Goal: Task Accomplishment & Management: Complete application form

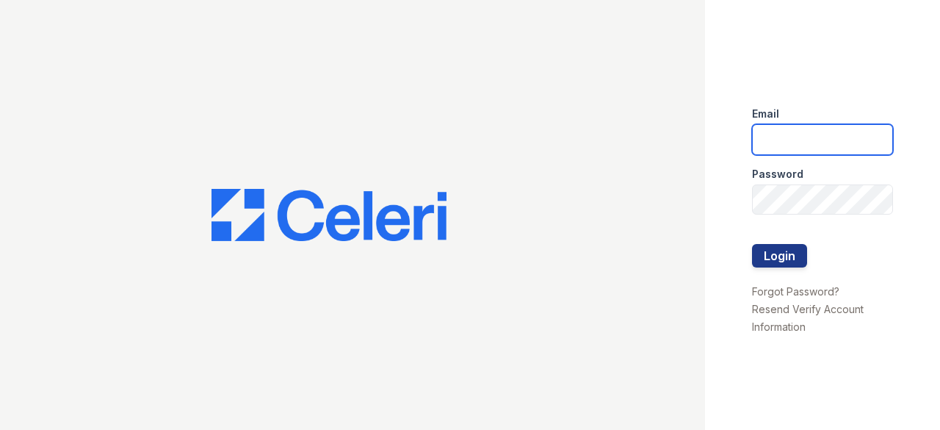
click at [828, 134] on input "email" at bounding box center [822, 139] width 141 height 31
click at [796, 127] on input "email" at bounding box center [822, 139] width 141 height 31
type input "arriveuniversitycity@trinity-pm.com"
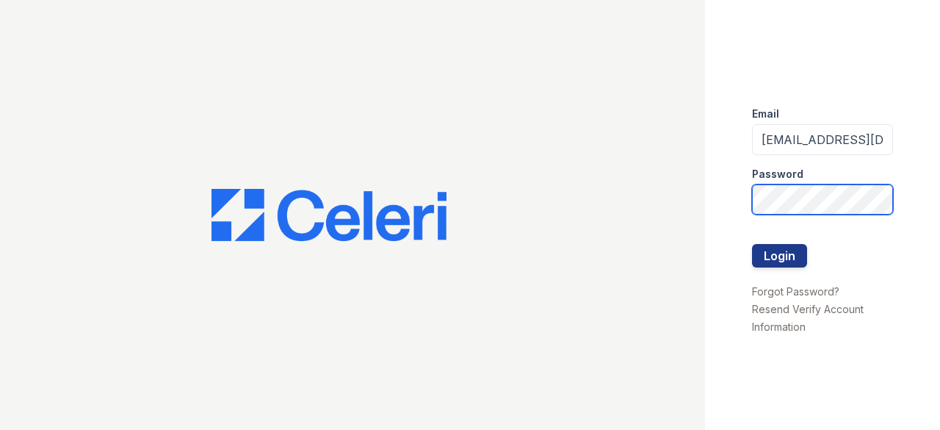
click at [752, 244] on button "Login" at bounding box center [779, 256] width 55 height 24
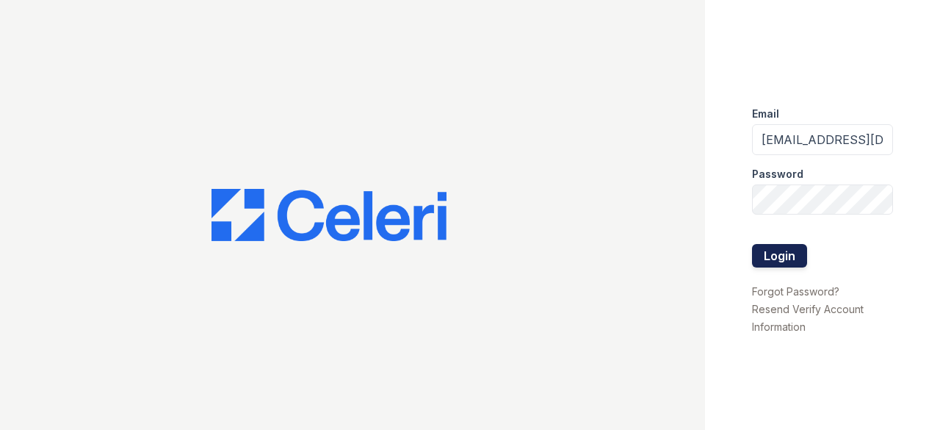
click at [786, 266] on button "Login" at bounding box center [779, 256] width 55 height 24
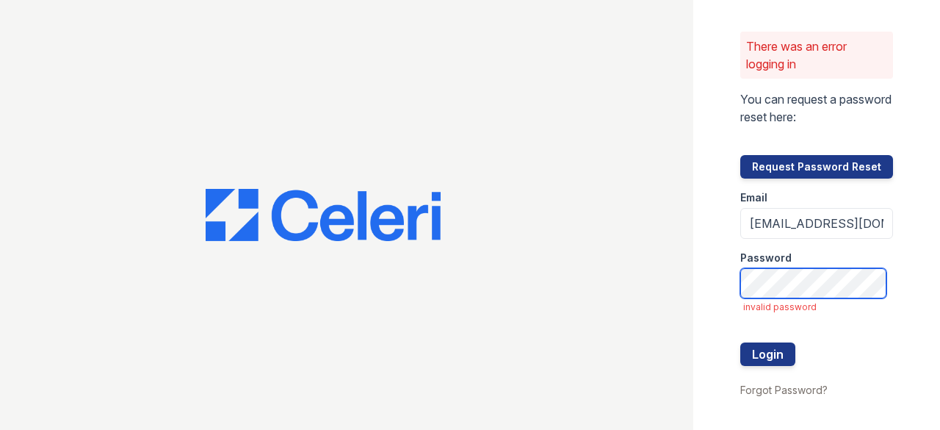
click at [740, 342] on button "Login" at bounding box center [767, 354] width 55 height 24
click at [530, 17] on div at bounding box center [346, 215] width 693 height 430
click at [610, 258] on div "There was an error logging in You can request a password reset here: Request Pa…" at bounding box center [470, 215] width 940 height 430
click at [740, 342] on button "Login" at bounding box center [767, 354] width 55 height 24
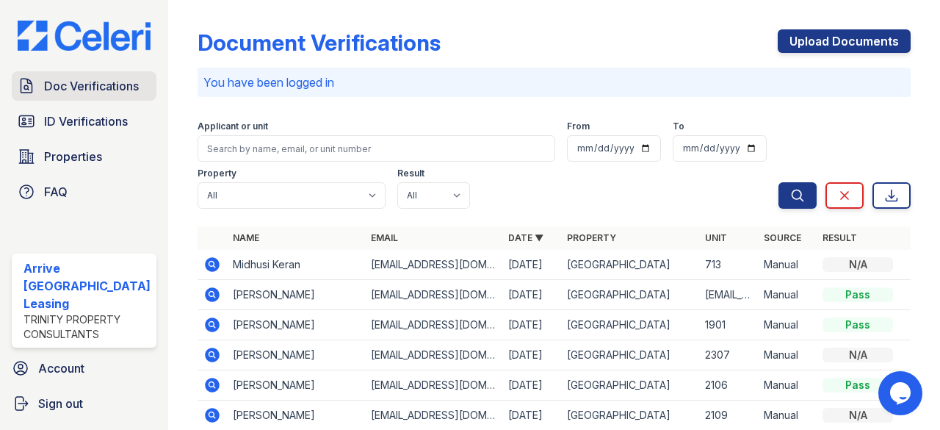
click at [125, 95] on span "Doc Verifications" at bounding box center [91, 86] width 95 height 18
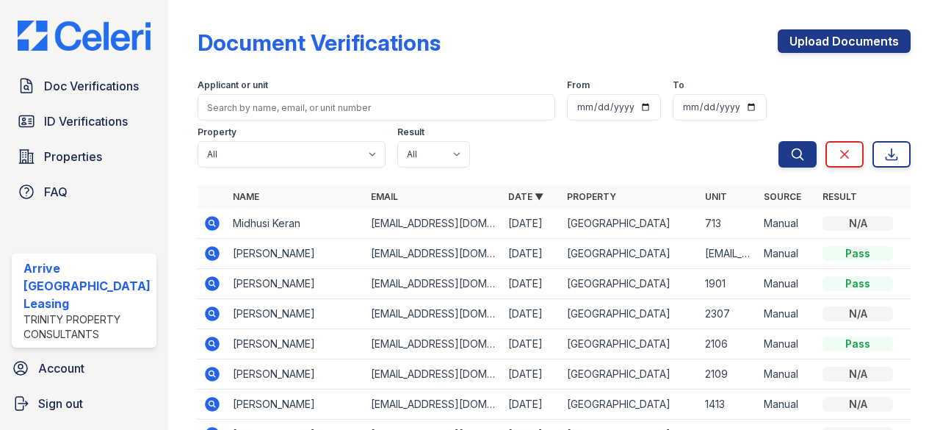
click at [110, 126] on span "ID Verifications" at bounding box center [86, 121] width 84 height 18
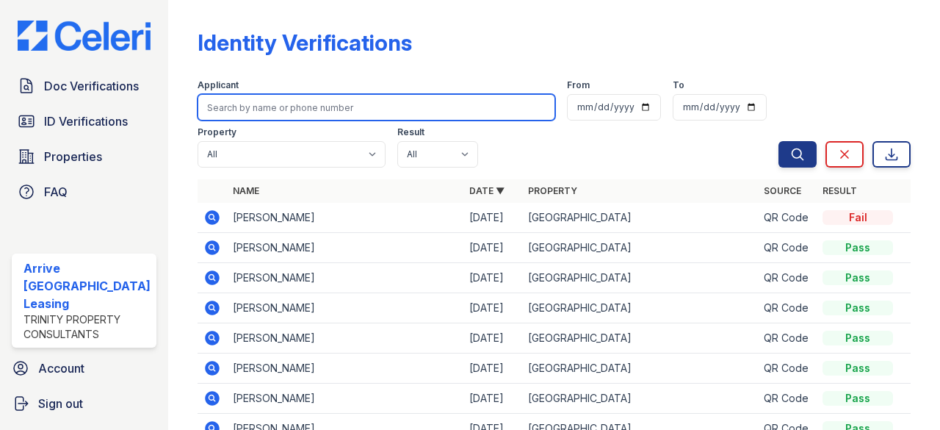
click at [317, 113] on input "search" at bounding box center [377, 107] width 358 height 26
type input "jiang"
click at [779, 141] on button "Search" at bounding box center [798, 154] width 38 height 26
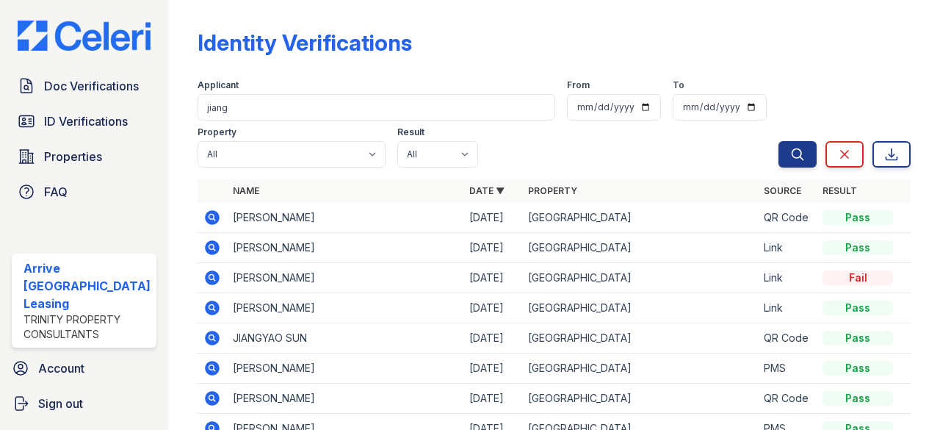
click at [205, 305] on icon at bounding box center [212, 307] width 15 height 15
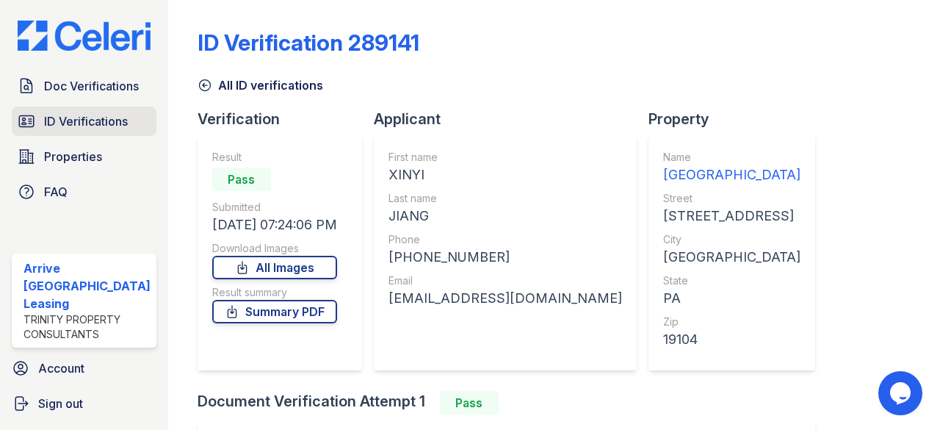
click at [142, 136] on link "ID Verifications" at bounding box center [84, 121] width 145 height 29
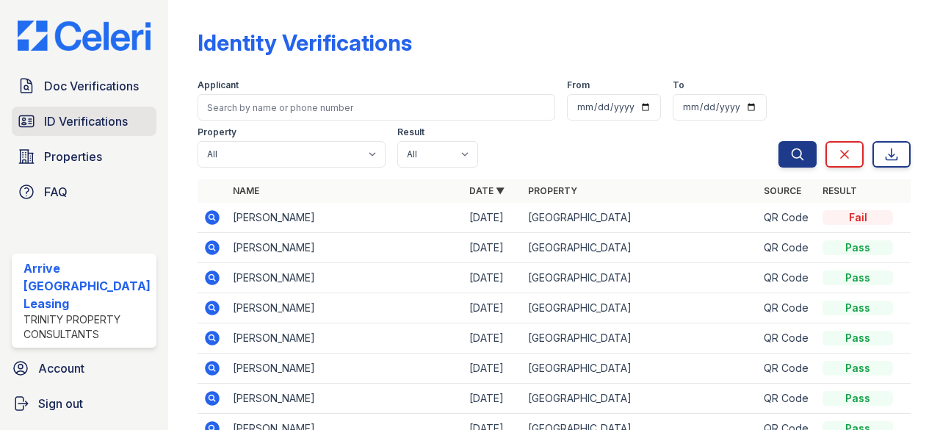
click at [120, 117] on link "ID Verifications" at bounding box center [84, 121] width 145 height 29
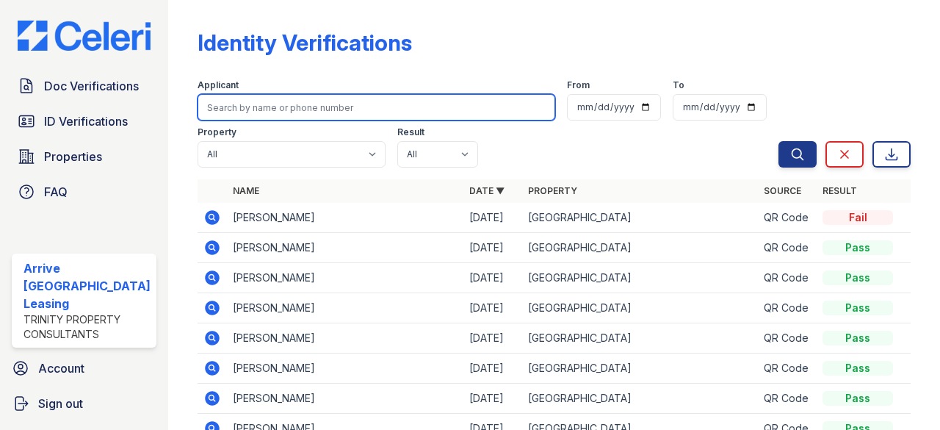
click at [286, 109] on input "search" at bounding box center [377, 107] width 358 height 26
type input "jiang"
click at [779, 141] on button "Search" at bounding box center [798, 154] width 38 height 26
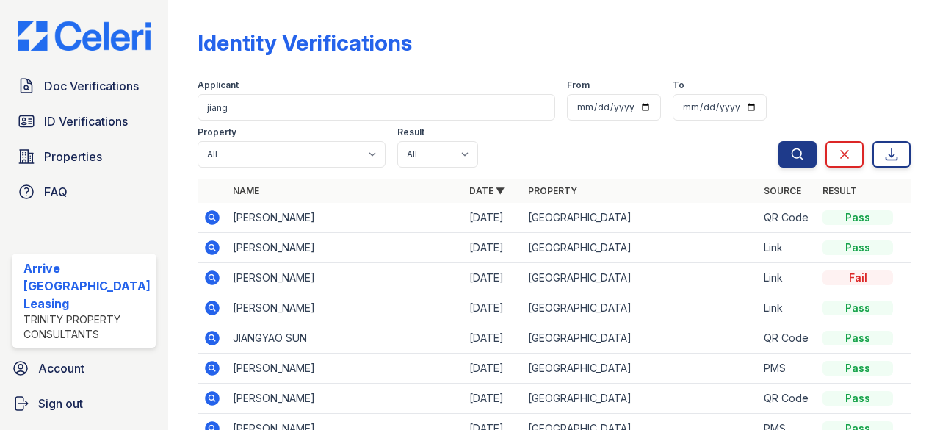
click at [207, 308] on icon at bounding box center [212, 307] width 15 height 15
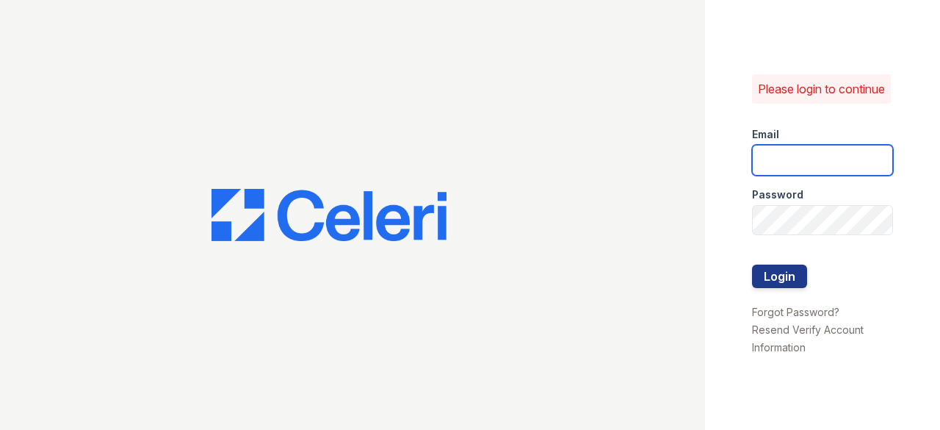
click at [824, 176] on input "email" at bounding box center [822, 160] width 141 height 31
type input "[EMAIL_ADDRESS][DOMAIN_NAME]"
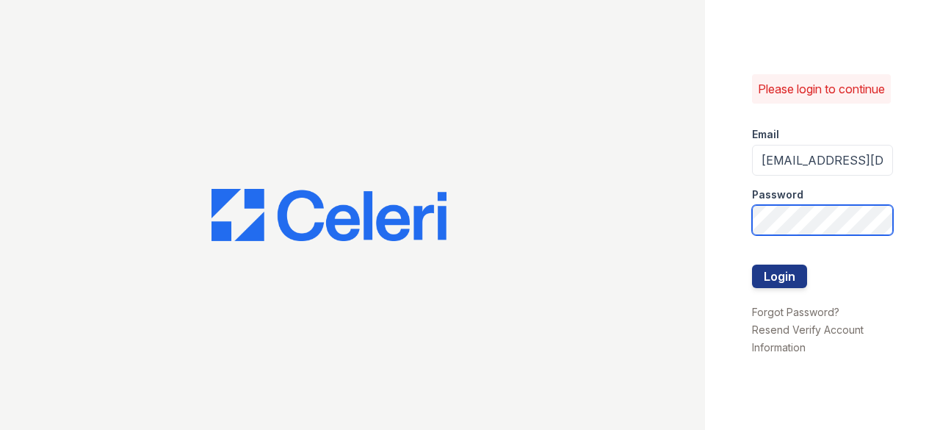
click at [752, 264] on button "Login" at bounding box center [779, 276] width 55 height 24
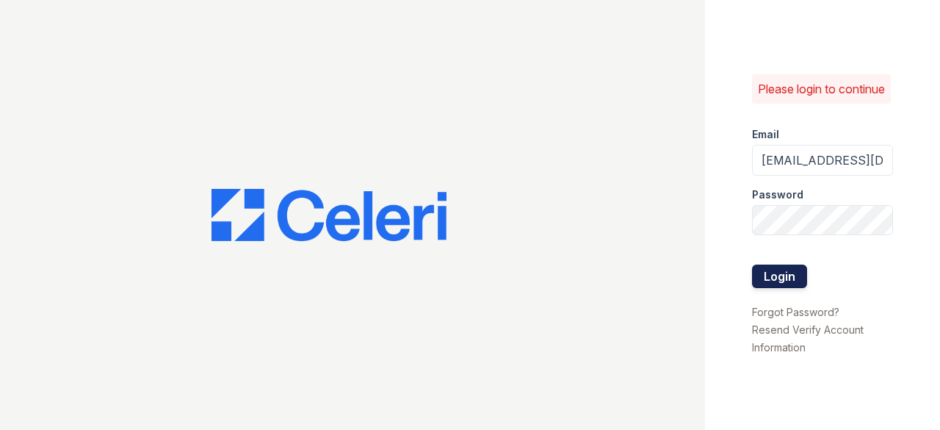
click at [773, 288] on button "Login" at bounding box center [779, 276] width 55 height 24
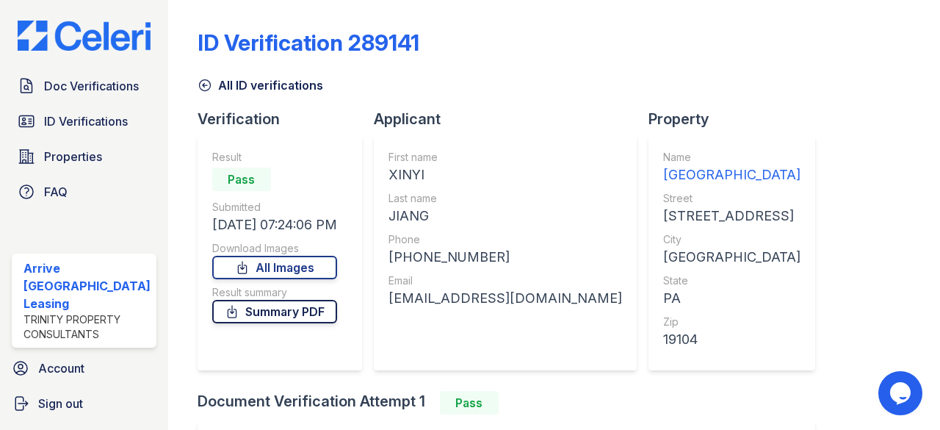
click at [306, 300] on link "Summary PDF" at bounding box center [274, 312] width 125 height 24
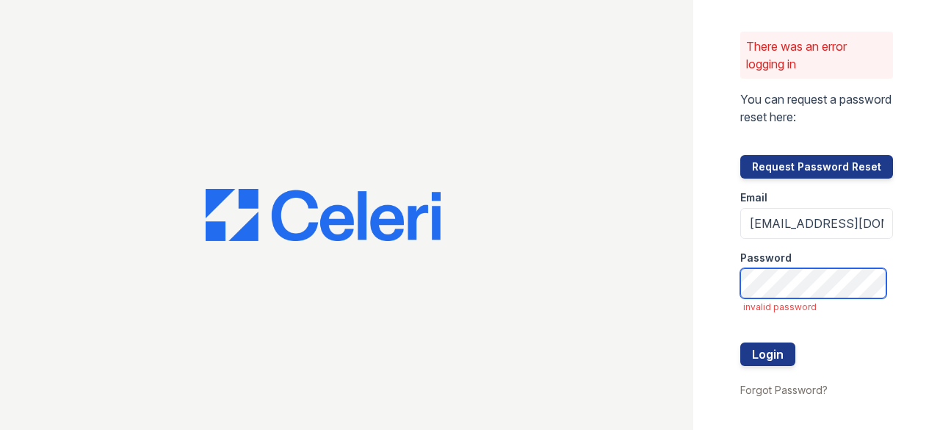
click at [740, 342] on button "Login" at bounding box center [767, 354] width 55 height 24
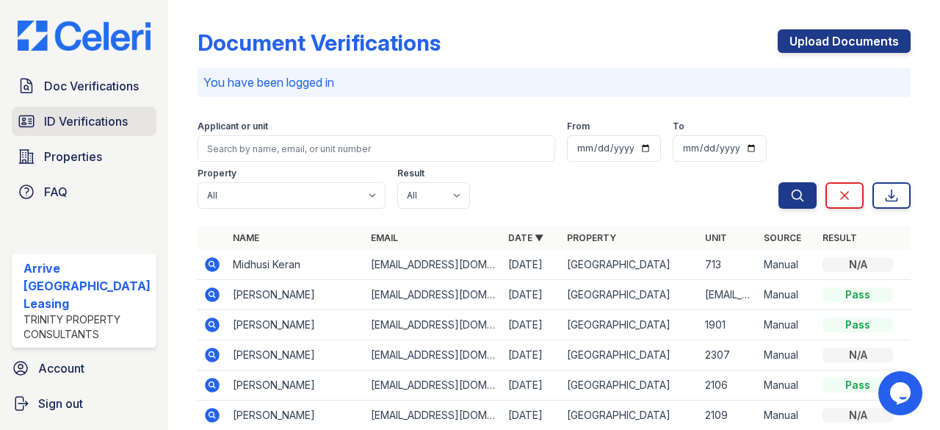
click at [104, 119] on link "ID Verifications" at bounding box center [84, 121] width 145 height 29
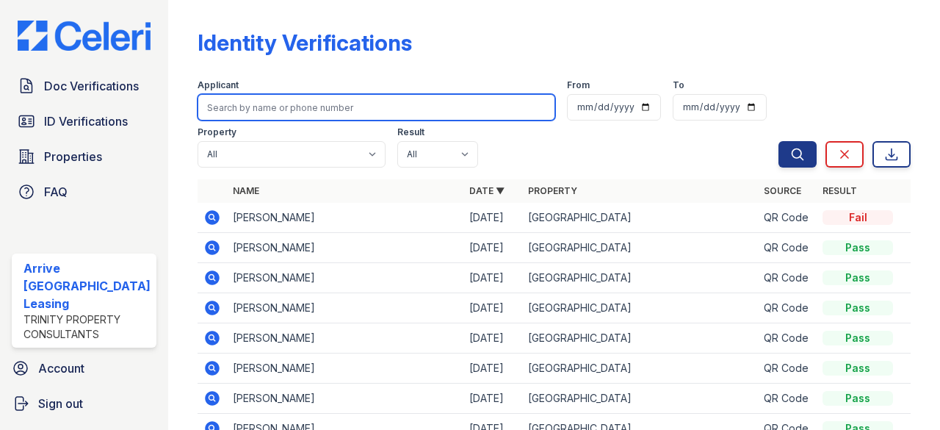
click at [245, 101] on input "search" at bounding box center [377, 107] width 358 height 26
type input "ruo"
click at [779, 141] on button "Search" at bounding box center [798, 154] width 38 height 26
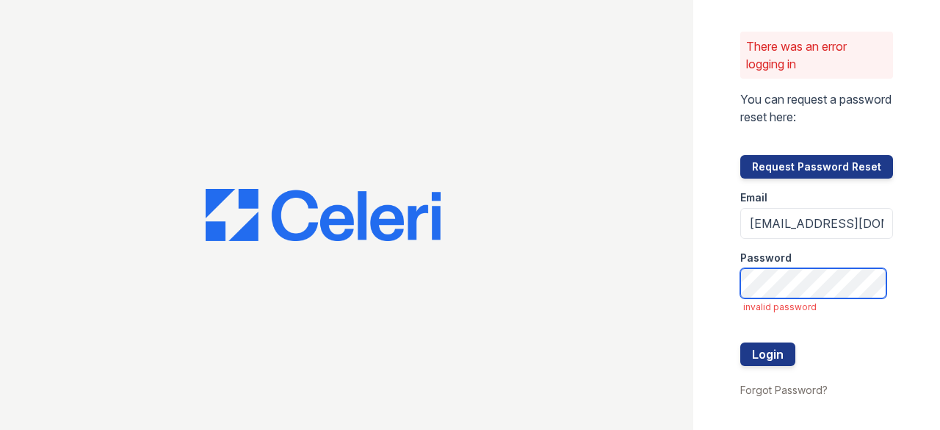
click at [740, 342] on button "Login" at bounding box center [767, 354] width 55 height 24
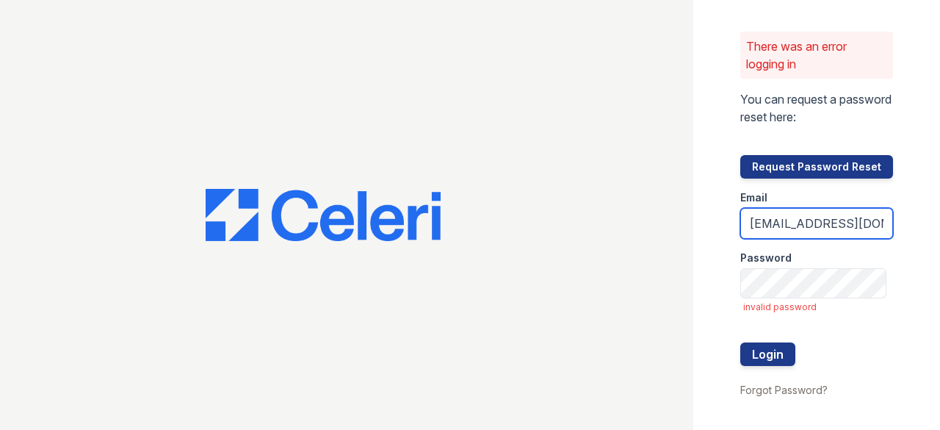
scroll to position [0, 69]
drag, startPoint x: 818, startPoint y: 223, endPoint x: 939, endPoint y: 228, distance: 121.3
click at [939, 228] on div "There was an error logging in You can request a password reset here: Request Pa…" at bounding box center [816, 215] width 247 height 430
click at [814, 214] on input "[EMAIL_ADDRESS][DOMAIN_NAME]" at bounding box center [816, 223] width 153 height 31
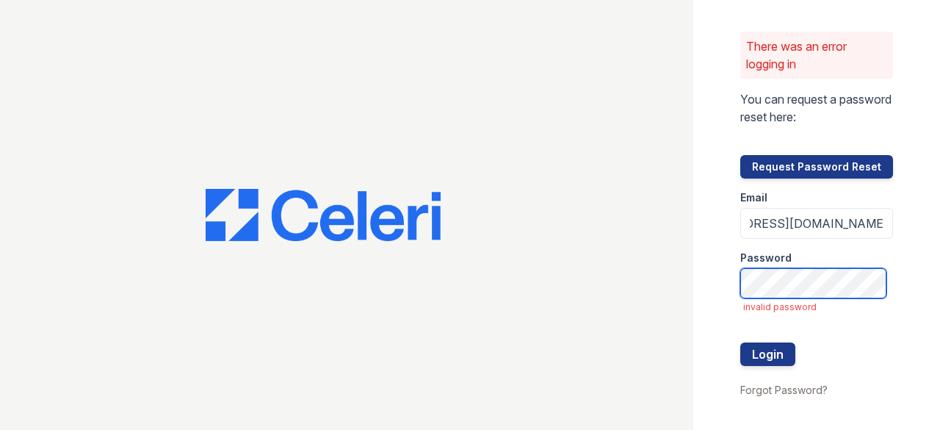
scroll to position [0, 0]
click at [740, 342] on button "Login" at bounding box center [767, 354] width 55 height 24
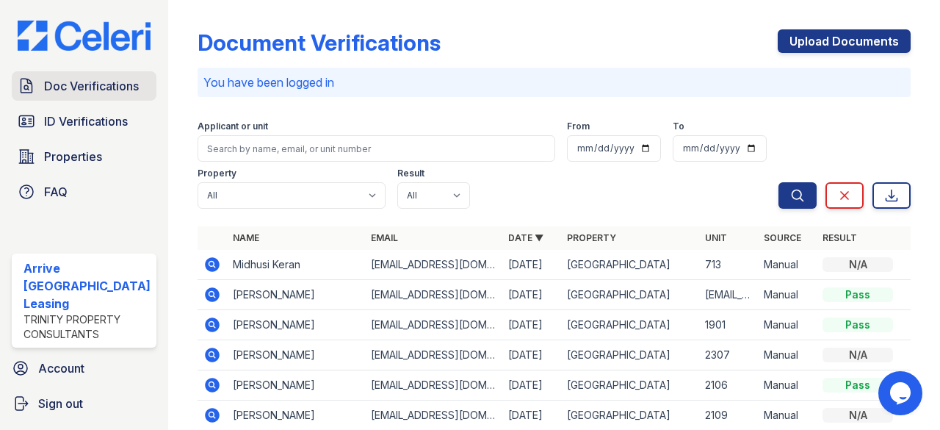
click at [124, 95] on span "Doc Verifications" at bounding box center [91, 86] width 95 height 18
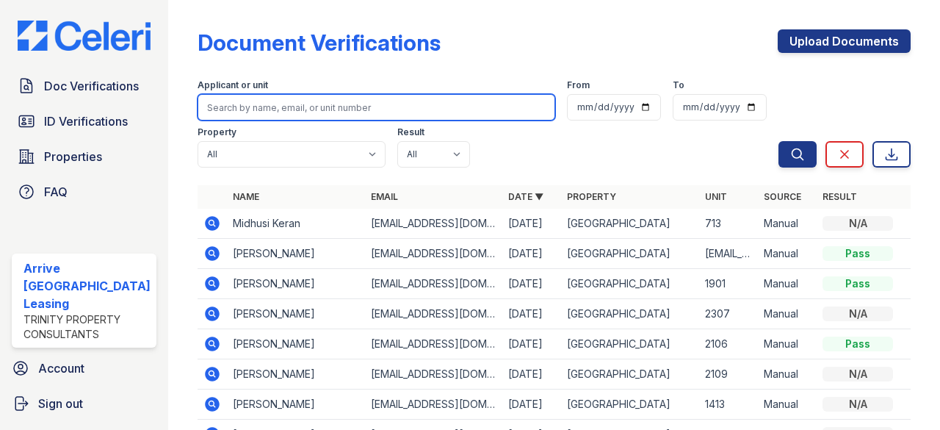
click at [256, 111] on input "search" at bounding box center [377, 107] width 358 height 26
type input "ruo"
click at [779, 141] on button "Search" at bounding box center [798, 154] width 38 height 26
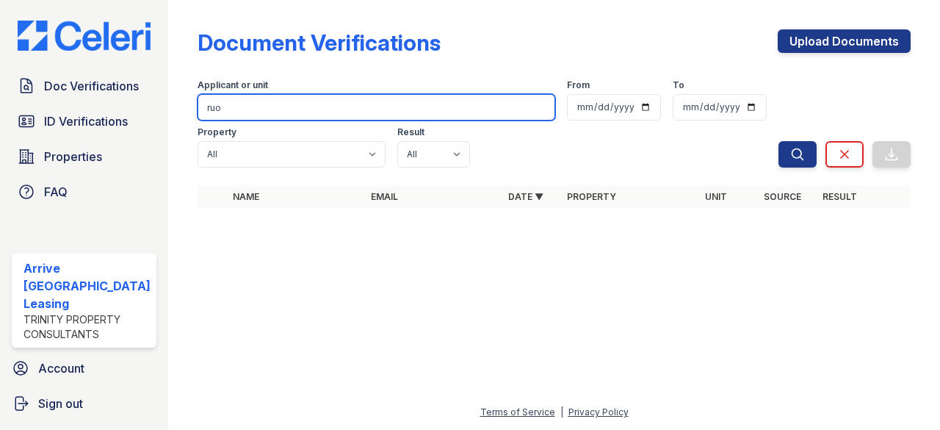
click at [256, 111] on input "ruo" at bounding box center [377, 107] width 358 height 26
type input "r"
type input "jia"
click at [779, 141] on button "Search" at bounding box center [798, 154] width 38 height 26
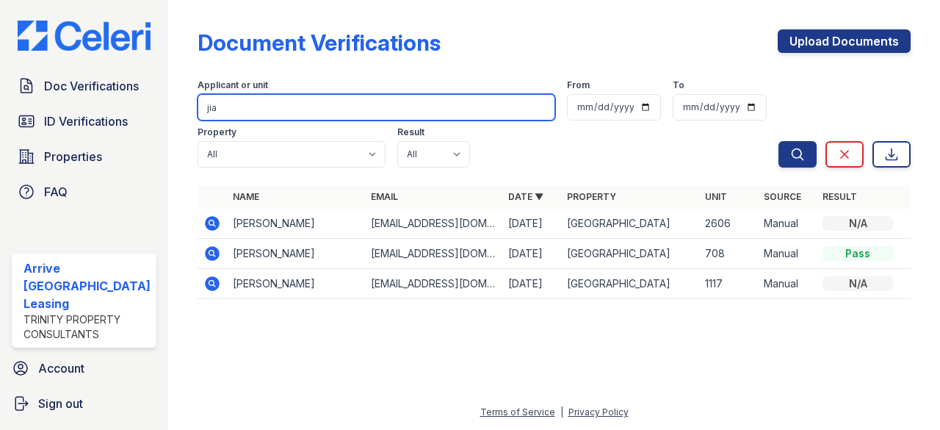
drag, startPoint x: 223, startPoint y: 107, endPoint x: 176, endPoint y: 111, distance: 47.2
click at [176, 111] on div "Document Verifications Upload Documents Filter Applicant or unit jia From To Pr…" at bounding box center [554, 215] width 772 height 430
type input "ruo"
click at [779, 141] on button "Search" at bounding box center [798, 154] width 38 height 26
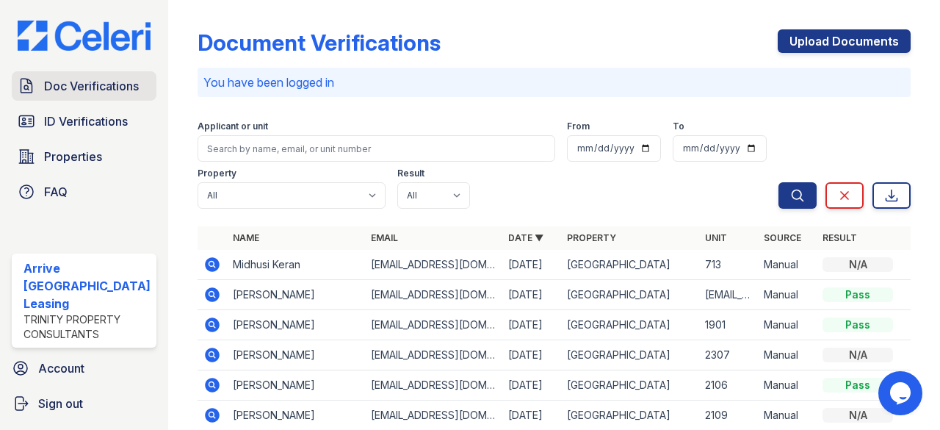
click at [140, 95] on link "Doc Verifications" at bounding box center [84, 85] width 145 height 29
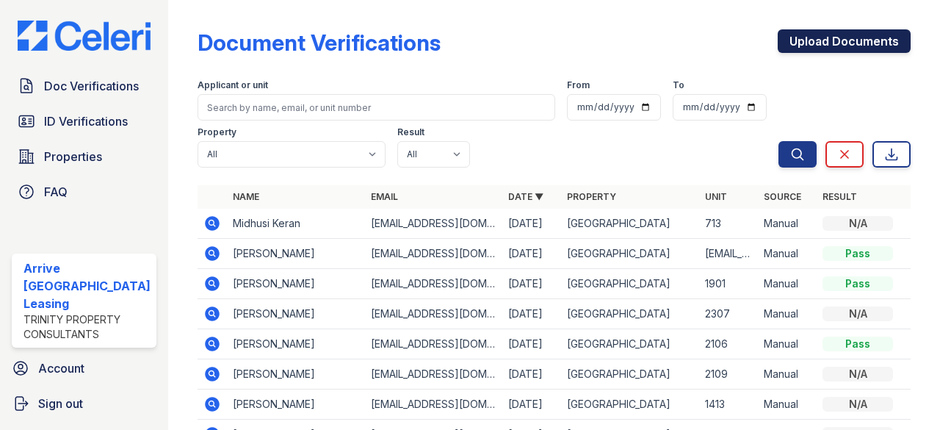
click at [834, 46] on link "Upload Documents" at bounding box center [844, 41] width 133 height 24
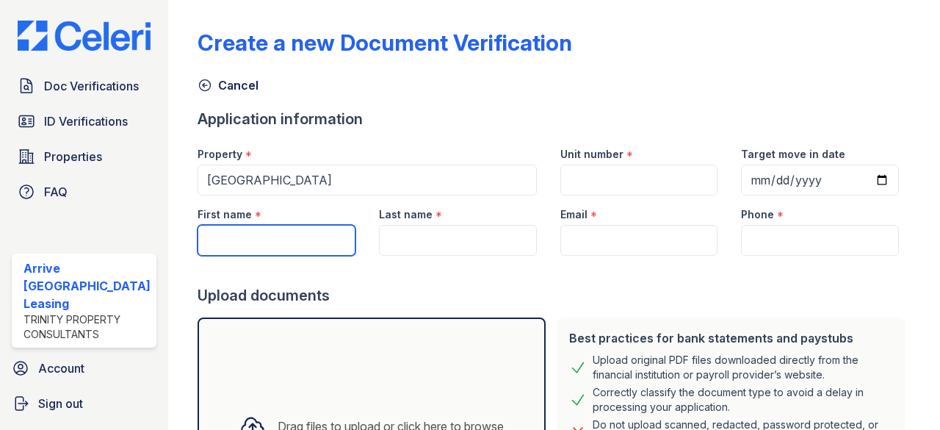
click at [314, 233] on input "First name" at bounding box center [277, 240] width 158 height 31
type input "Ruo"
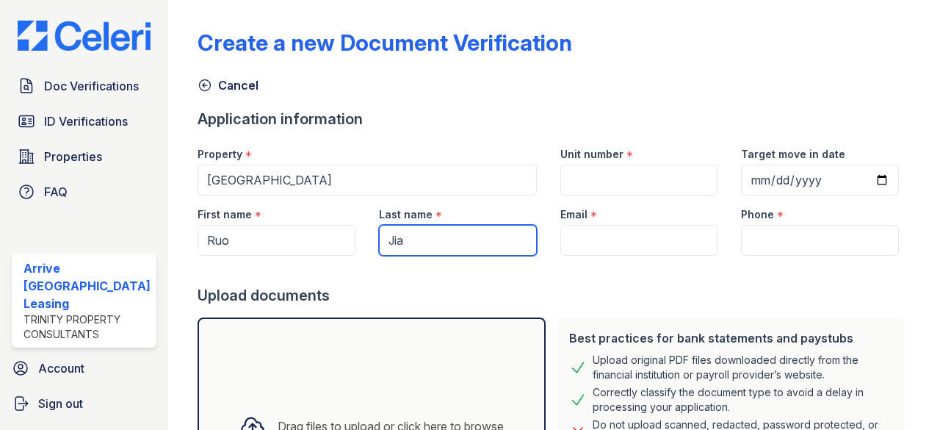
type input "Jia"
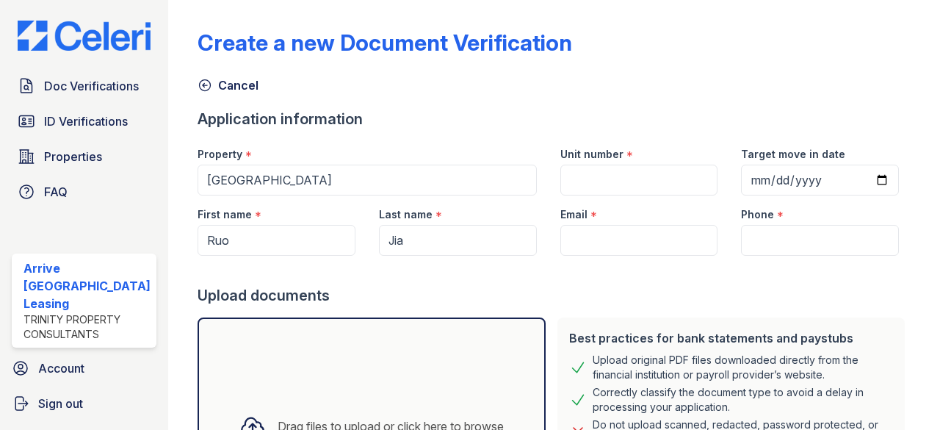
click at [632, 256] on div at bounding box center [554, 270] width 713 height 29
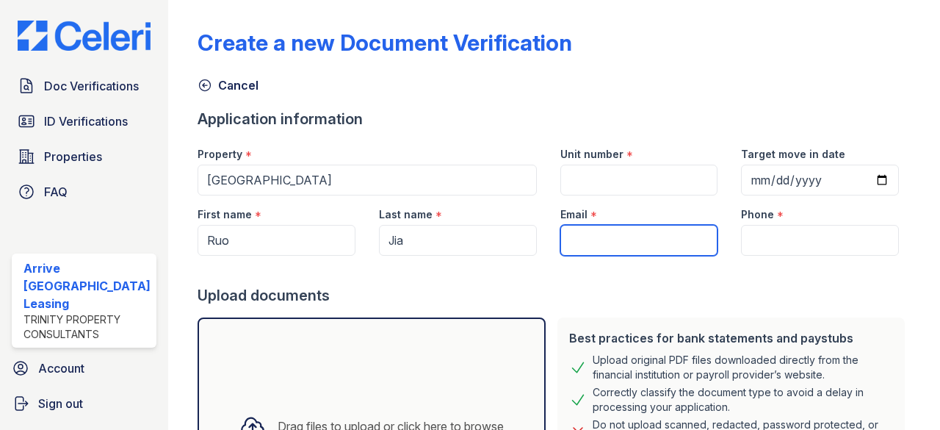
click at [638, 244] on input "Email" at bounding box center [639, 240] width 158 height 31
paste input "123 W 13th St APT 806, New York, NY 10011"
type input "123 W 13th St APT 806, New York, NY 10011"
click at [638, 244] on input "123 W 13th St APT 806, New York, NY 10011" at bounding box center [639, 240] width 158 height 31
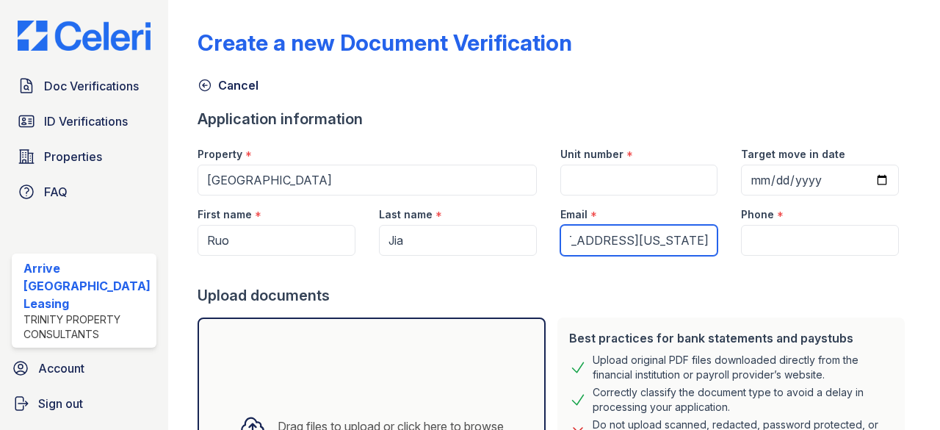
click at [638, 244] on input "123 W 13th St APT 806, New York, NY 10011" at bounding box center [639, 240] width 158 height 31
click at [638, 228] on input "Email" at bounding box center [639, 240] width 158 height 31
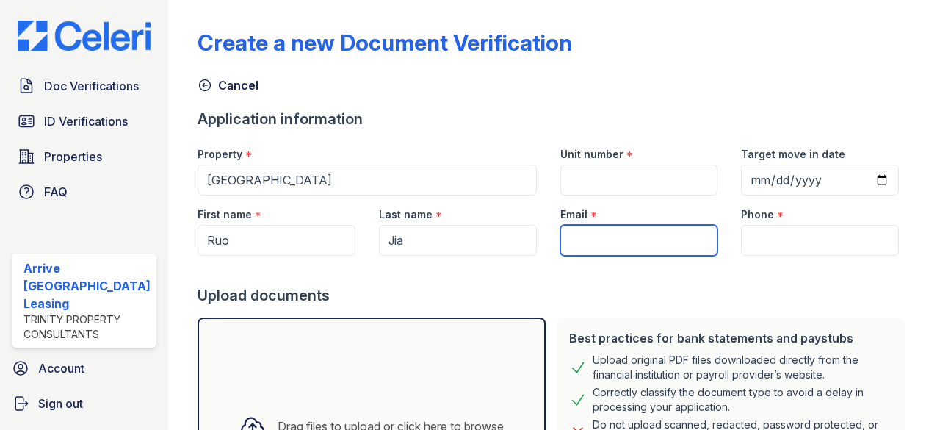
paste input "[EMAIL_ADDRESS][DOMAIN_NAME]"
type input "[EMAIL_ADDRESS][DOMAIN_NAME]"
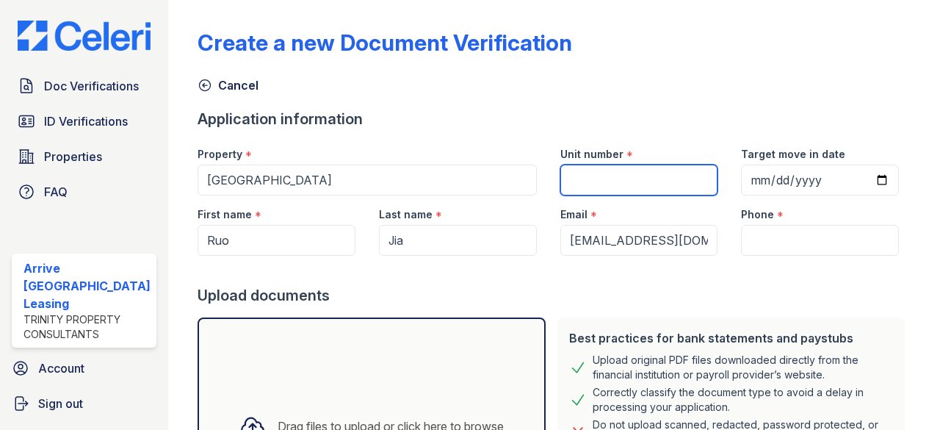
click at [650, 182] on input "Unit number" at bounding box center [639, 180] width 158 height 31
type input "810"
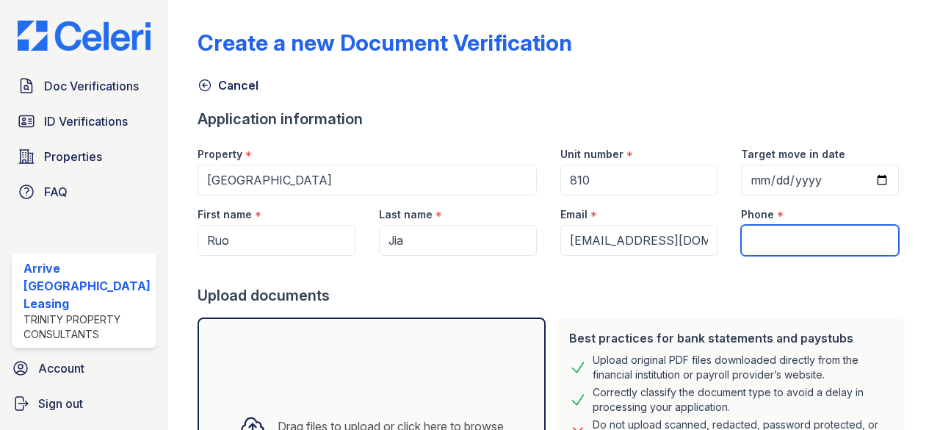
click at [810, 225] on input "Phone" at bounding box center [820, 240] width 158 height 31
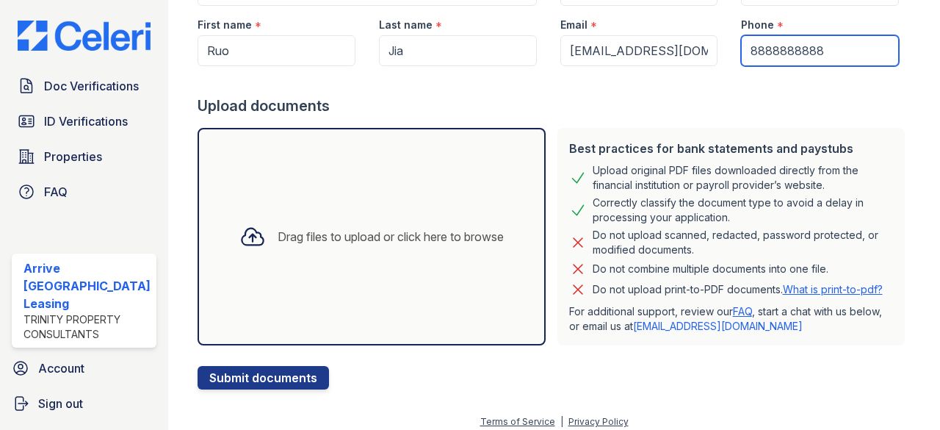
scroll to position [198, 0]
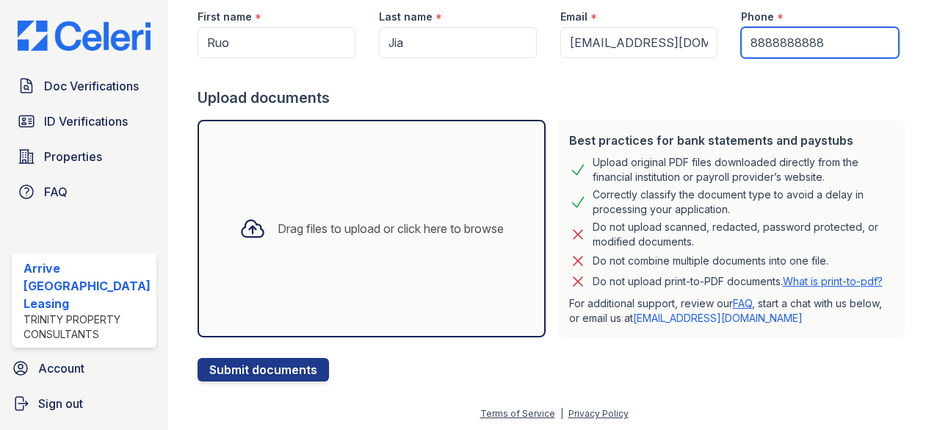
type input "8888888888"
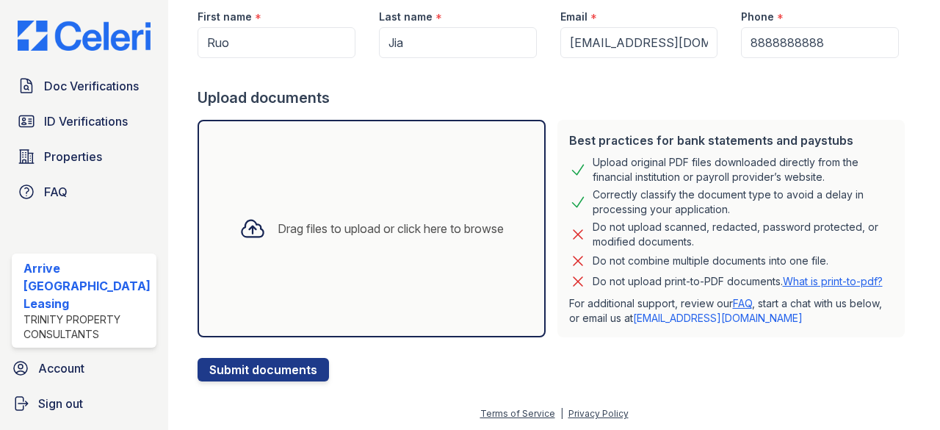
click at [347, 234] on div "Drag files to upload or click here to browse" at bounding box center [391, 229] width 226 height 18
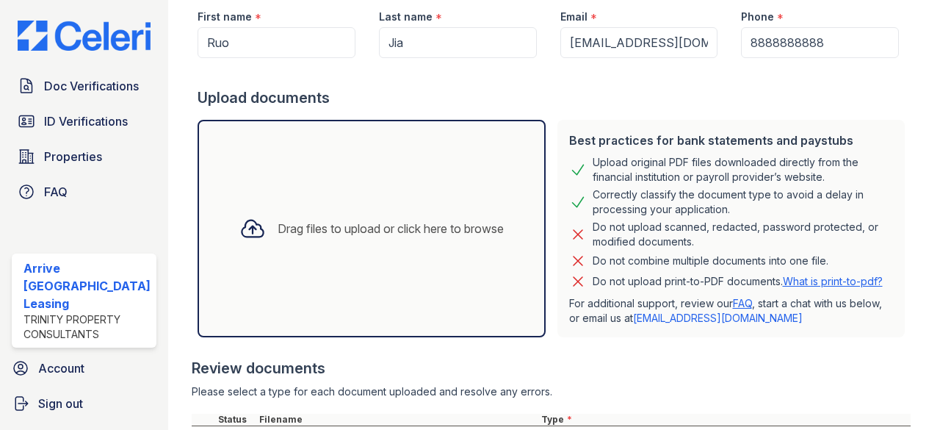
scroll to position [335, 0]
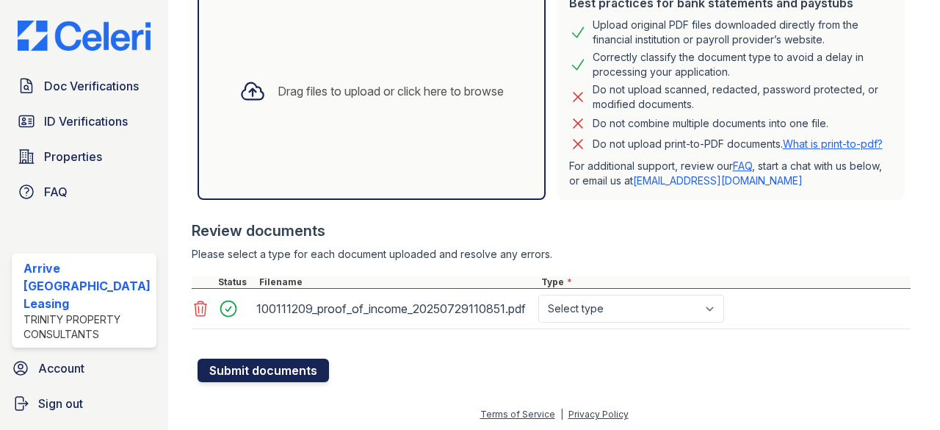
click at [295, 368] on button "Submit documents" at bounding box center [263, 370] width 131 height 24
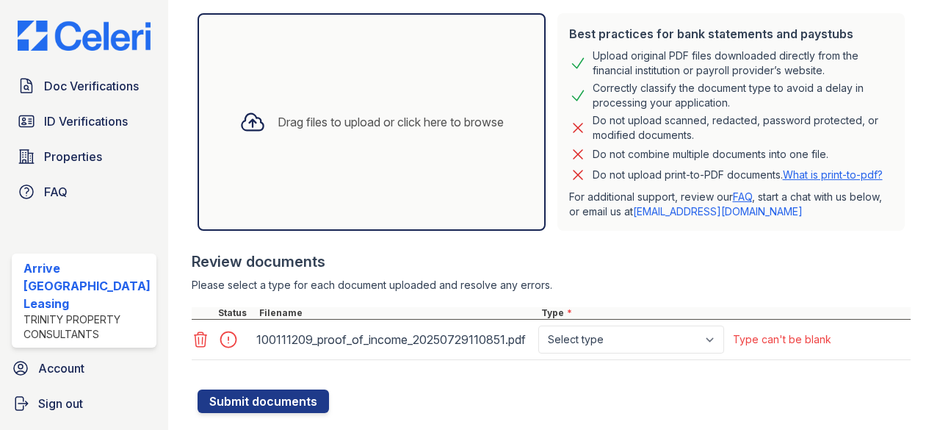
scroll to position [346, 0]
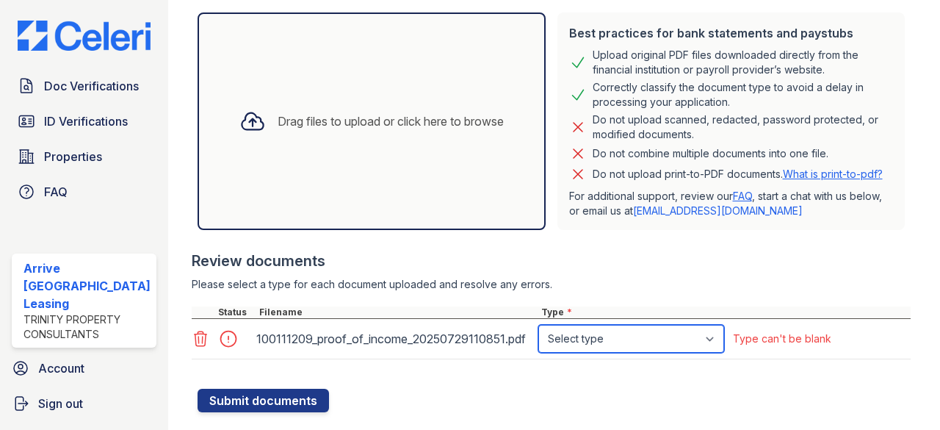
click at [603, 325] on select "Select type Paystub Bank Statement Offer Letter Tax Documents Benefit Award Let…" at bounding box center [631, 339] width 186 height 28
select select "other"
click at [538, 325] on select "Select type Paystub Bank Statement Offer Letter Tax Documents Benefit Award Let…" at bounding box center [631, 339] width 186 height 28
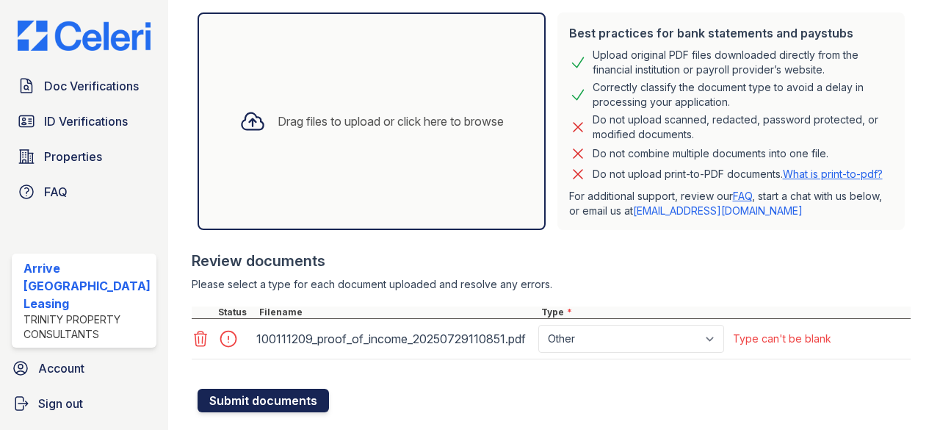
click at [245, 400] on button "Submit documents" at bounding box center [263, 401] width 131 height 24
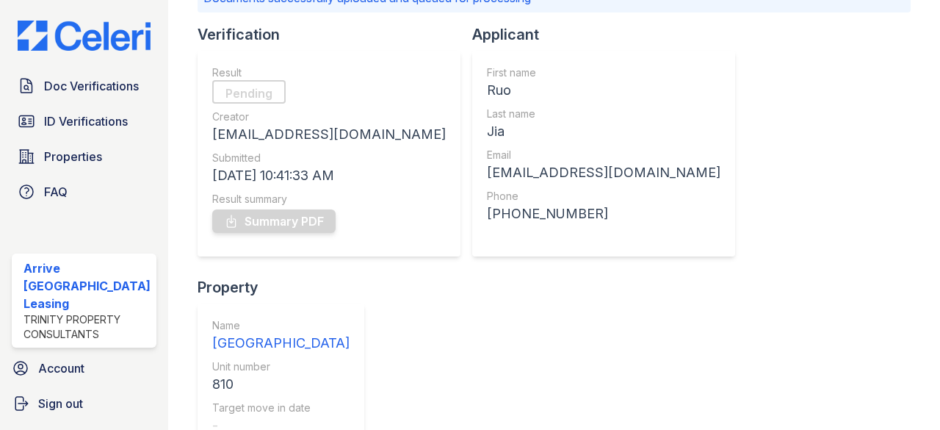
scroll to position [156, 0]
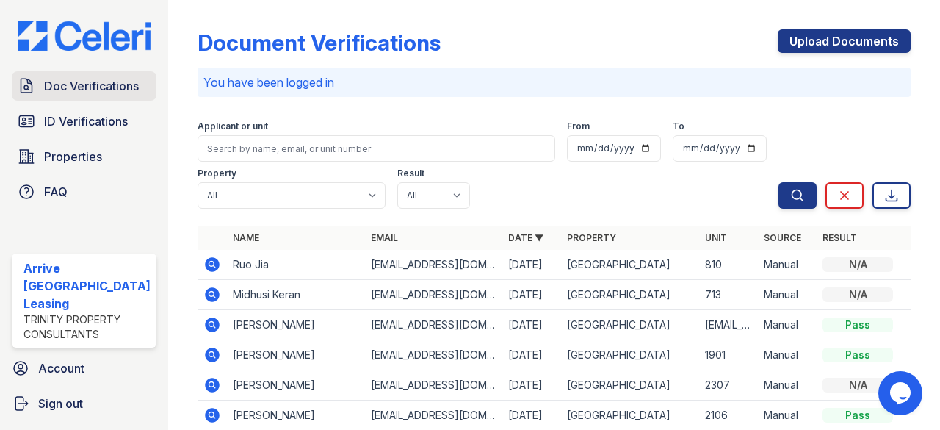
click at [100, 88] on span "Doc Verifications" at bounding box center [91, 86] width 95 height 18
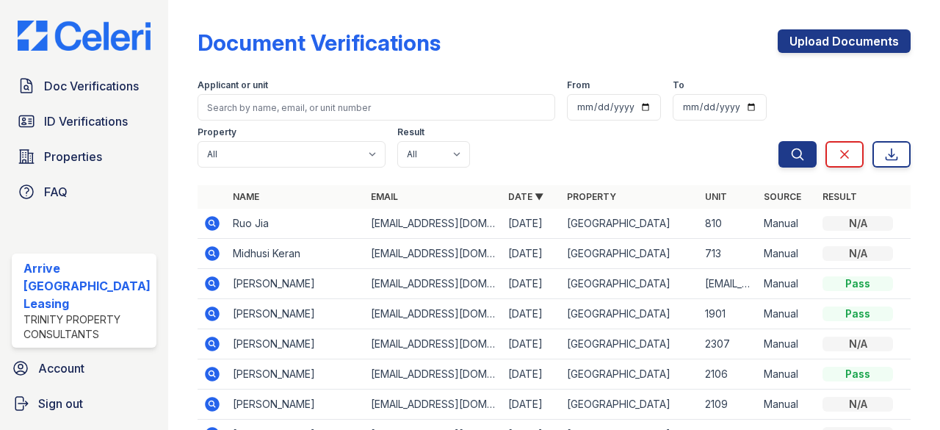
click at [207, 225] on icon at bounding box center [212, 223] width 15 height 15
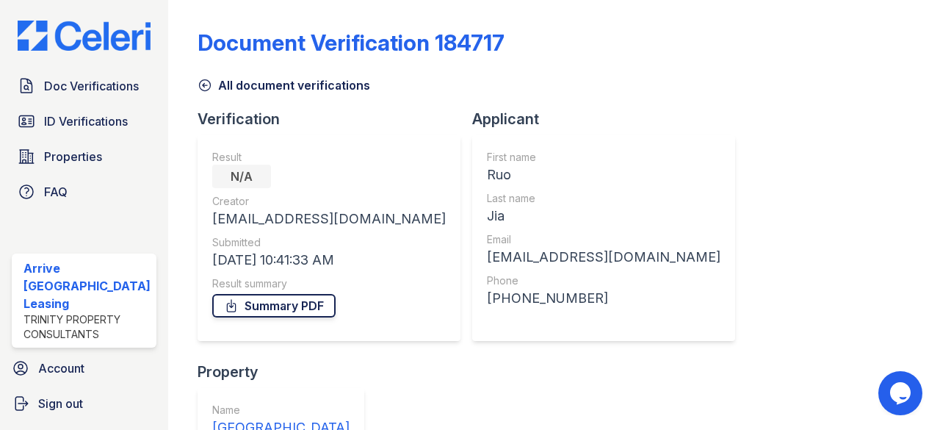
click at [300, 311] on link "Summary PDF" at bounding box center [273, 306] width 123 height 24
click at [116, 95] on span "Doc Verifications" at bounding box center [91, 86] width 95 height 18
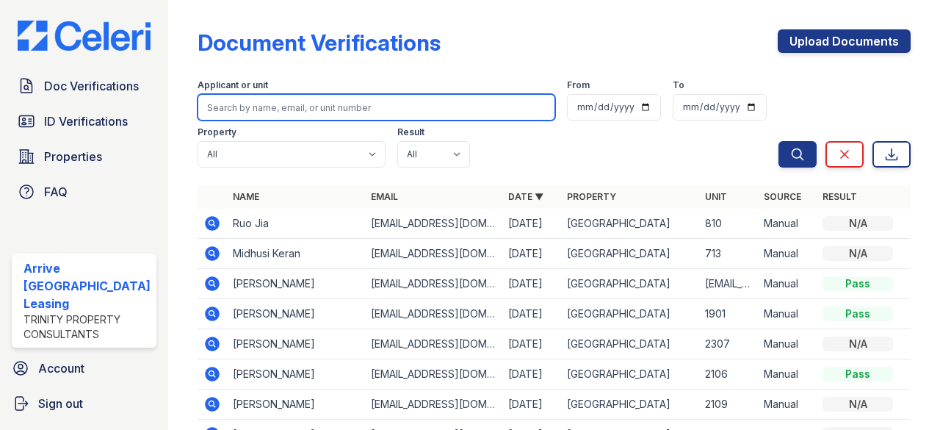
click at [265, 107] on input "search" at bounding box center [377, 107] width 358 height 26
type input "[PERSON_NAME]"
click at [779, 141] on button "Search" at bounding box center [798, 154] width 38 height 26
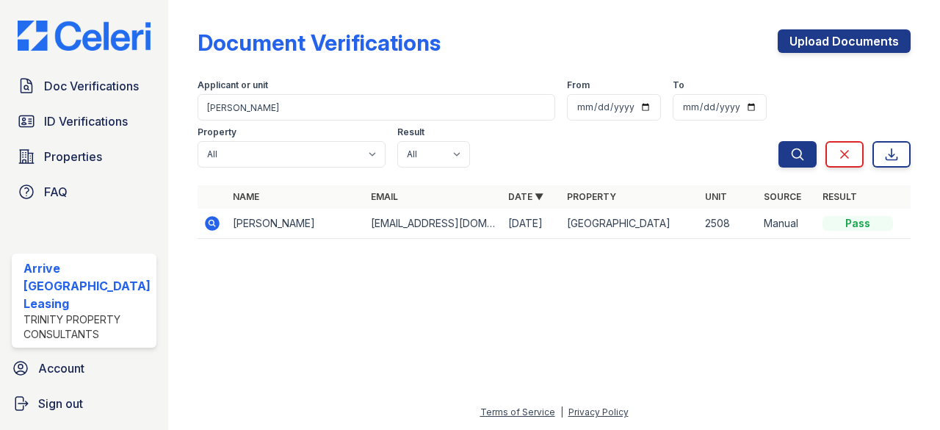
click at [205, 228] on icon at bounding box center [212, 223] width 15 height 15
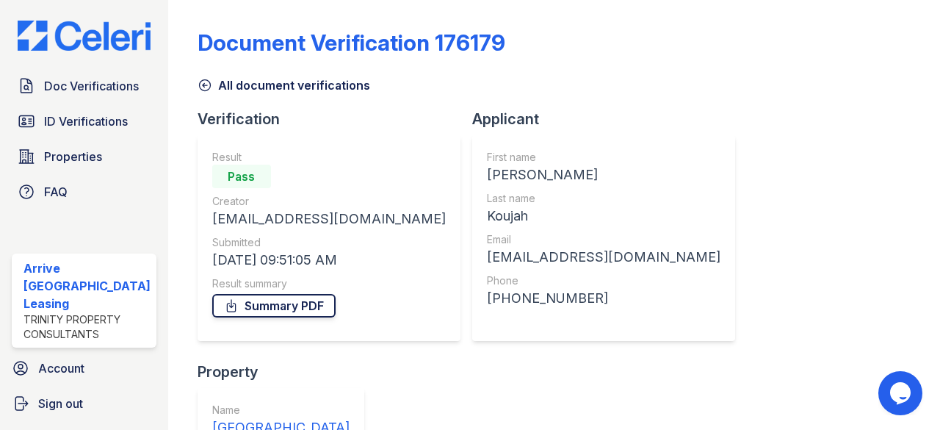
click at [274, 312] on link "Summary PDF" at bounding box center [273, 306] width 123 height 24
click at [109, 88] on span "Doc Verifications" at bounding box center [91, 86] width 95 height 18
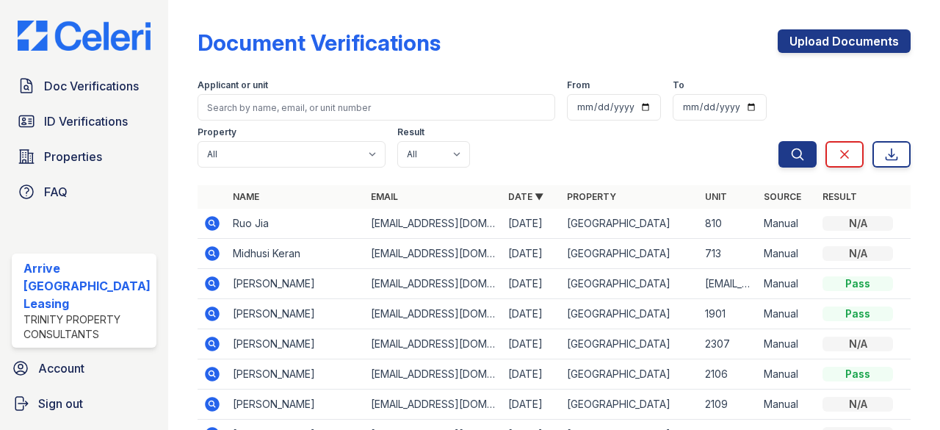
click at [203, 253] on icon at bounding box center [212, 254] width 18 height 18
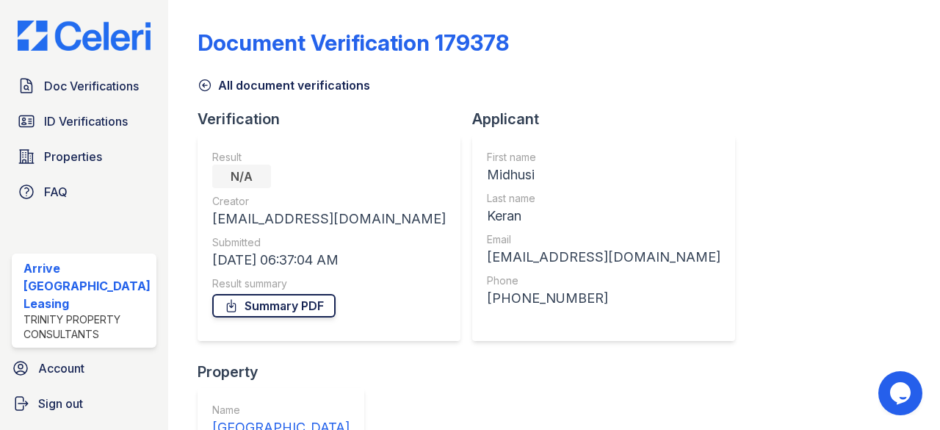
click at [295, 308] on link "Summary PDF" at bounding box center [273, 306] width 123 height 24
click at [120, 118] on link "ID Verifications" at bounding box center [84, 121] width 145 height 29
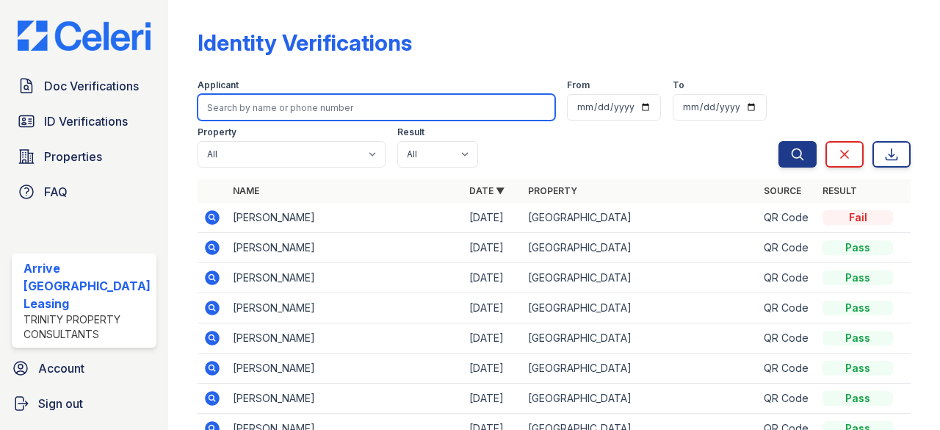
click at [261, 106] on input "search" at bounding box center [377, 107] width 358 height 26
type input "xiaojing"
click at [779, 141] on button "Search" at bounding box center [798, 154] width 38 height 26
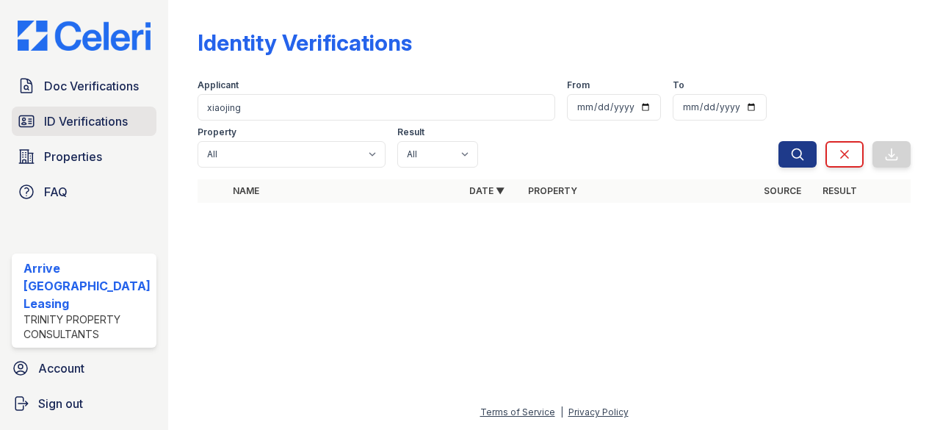
click at [124, 126] on span "ID Verifications" at bounding box center [86, 121] width 84 height 18
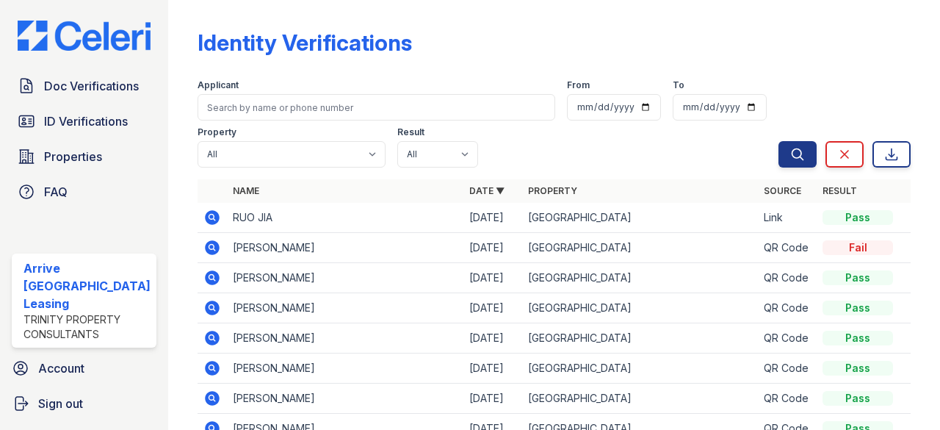
click at [205, 221] on icon at bounding box center [212, 217] width 15 height 15
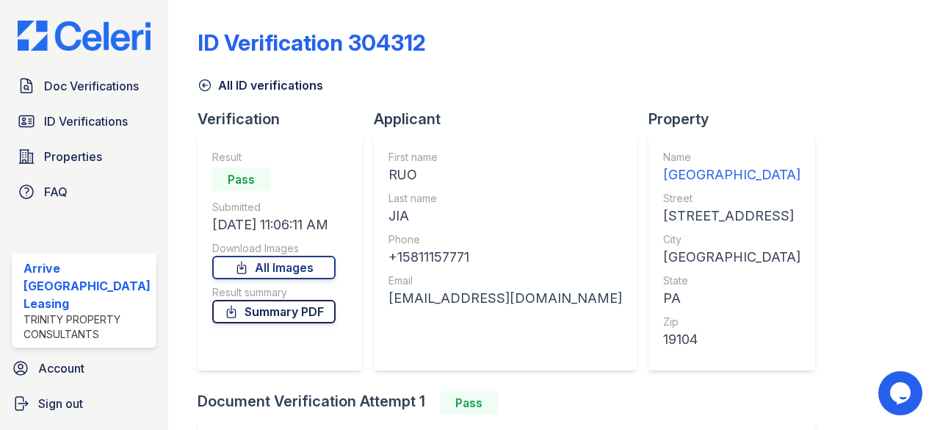
click at [304, 309] on link "Summary PDF" at bounding box center [273, 312] width 123 height 24
